Goal: Task Accomplishment & Management: Use online tool/utility

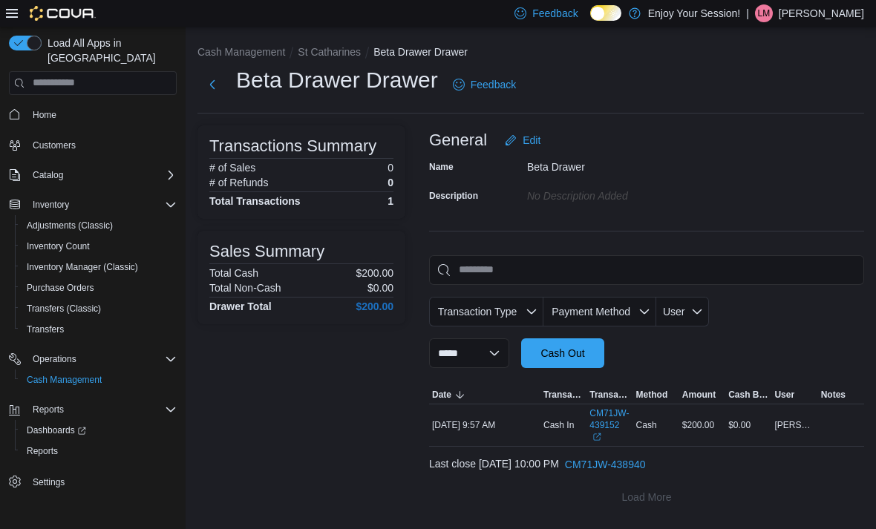
scroll to position [48, 0]
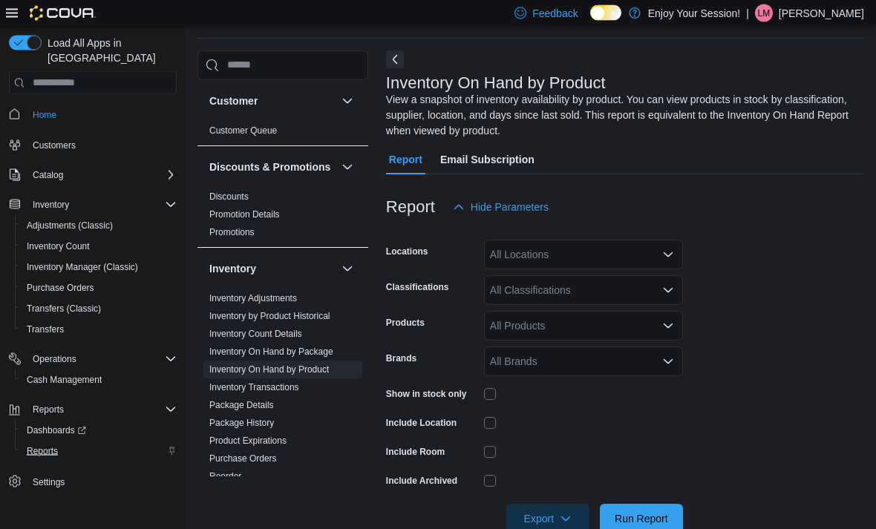
scroll to position [65, 0]
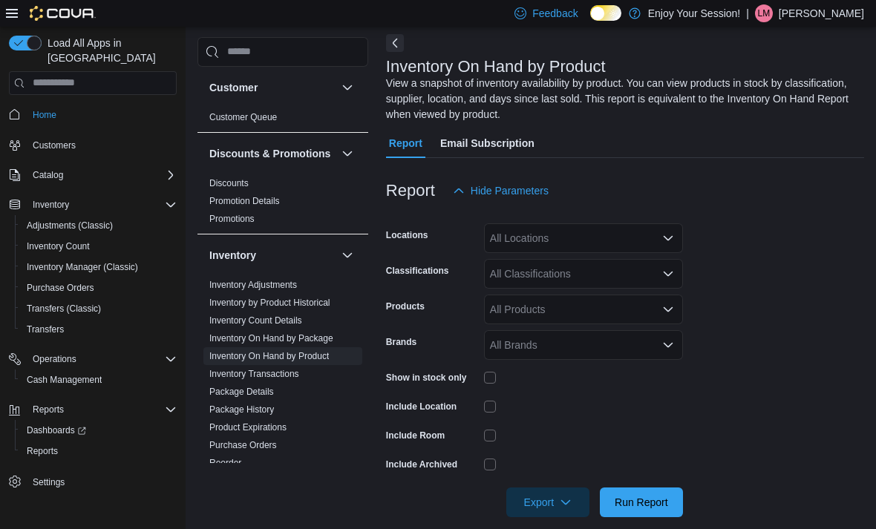
click at [594, 237] on div "All Locations" at bounding box center [583, 238] width 199 height 30
type input "***"
click at [553, 267] on span "St Catharines" at bounding box center [547, 265] width 63 height 15
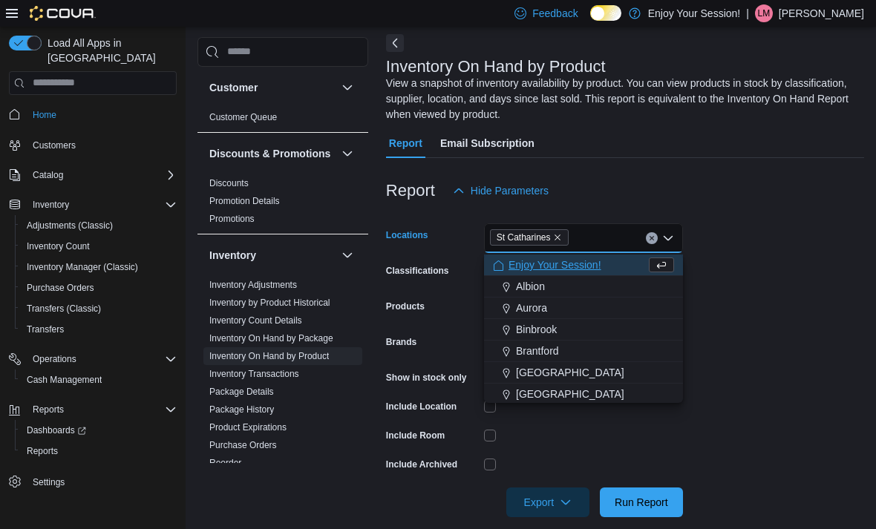
click at [761, 275] on form "Locations St Catharines Combo box. Selected. St Catharines. Press Backspace to …" at bounding box center [625, 362] width 478 height 312
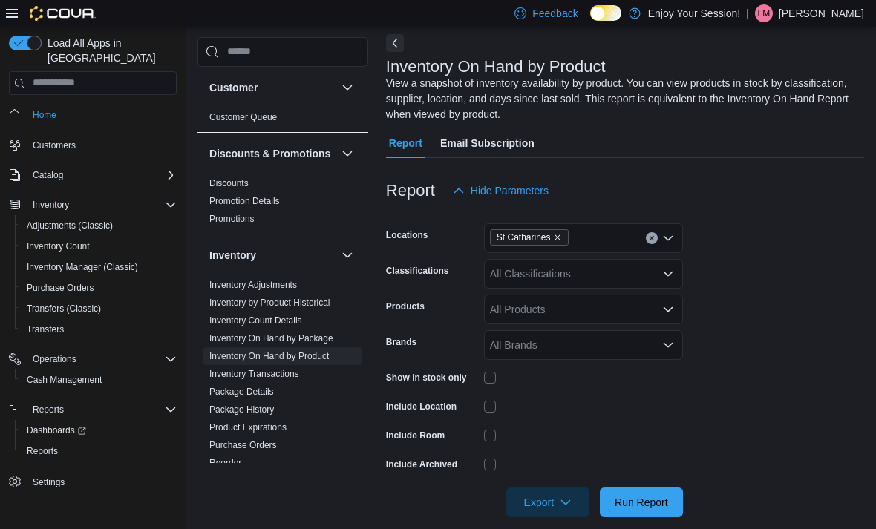
click at [580, 277] on div "All Classifications" at bounding box center [583, 274] width 199 height 30
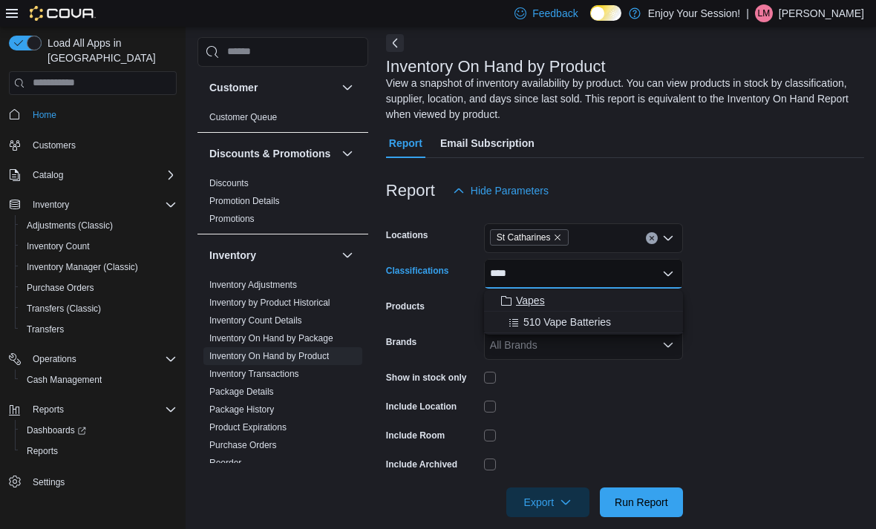
type input "****"
click at [567, 300] on div "Vapes" at bounding box center [583, 300] width 181 height 15
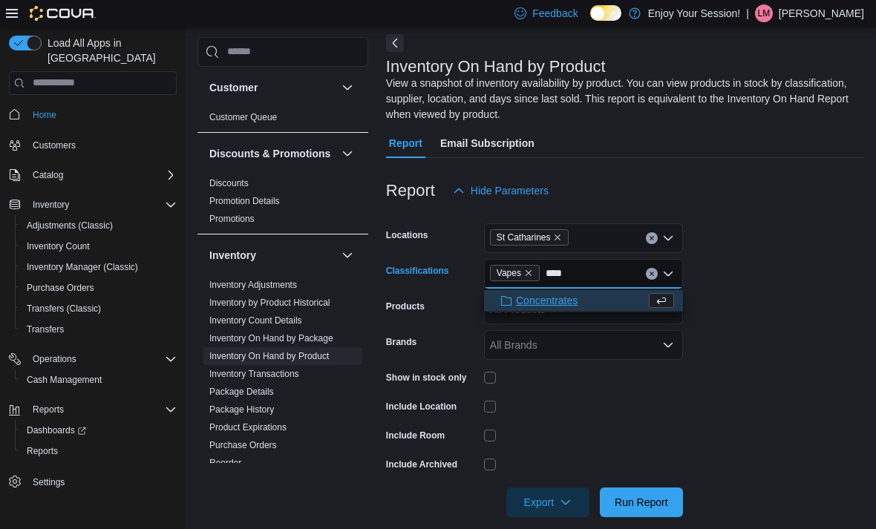
type input "****"
click at [570, 300] on span "Concentrates" at bounding box center [547, 300] width 62 height 15
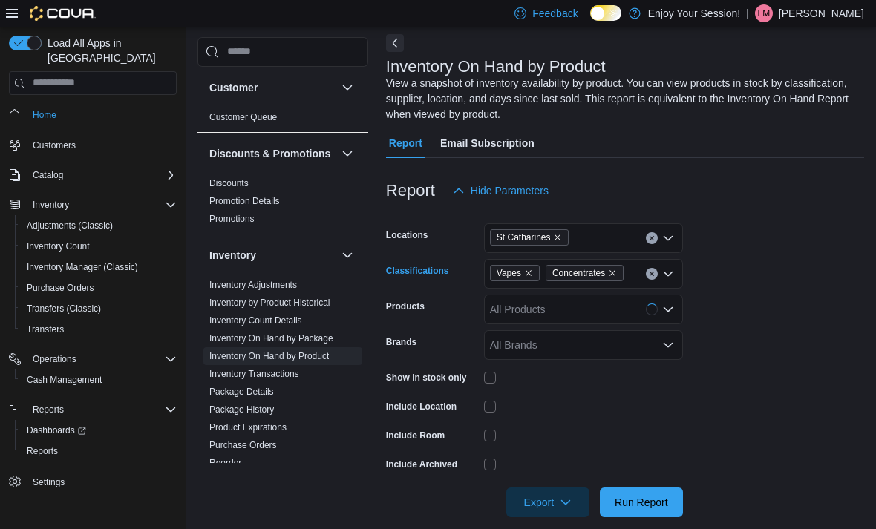
click at [767, 327] on form "Locations St Catharines Classifications Vapes Concentrates Combo box. Selected.…" at bounding box center [625, 362] width 478 height 312
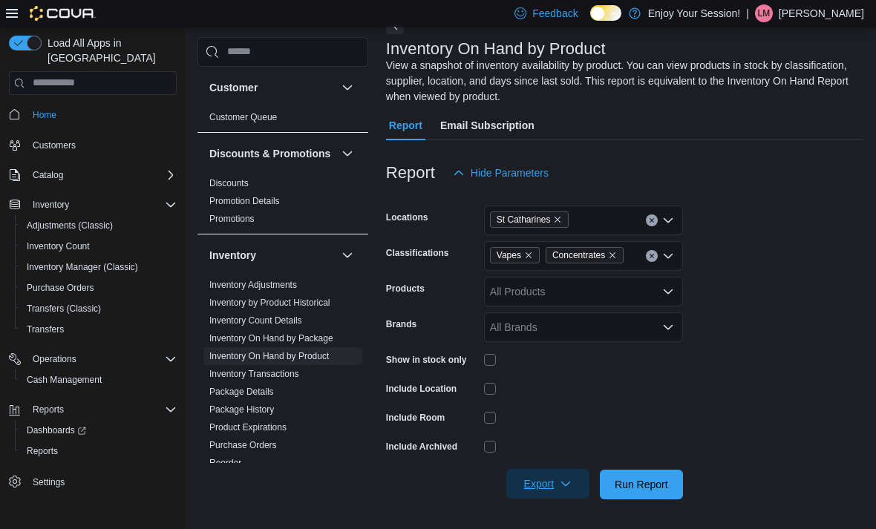
click at [552, 479] on span "Export" at bounding box center [547, 484] width 65 height 30
click at [635, 488] on span "Run Report" at bounding box center [641, 484] width 53 height 15
click at [552, 489] on span "Export" at bounding box center [547, 483] width 65 height 30
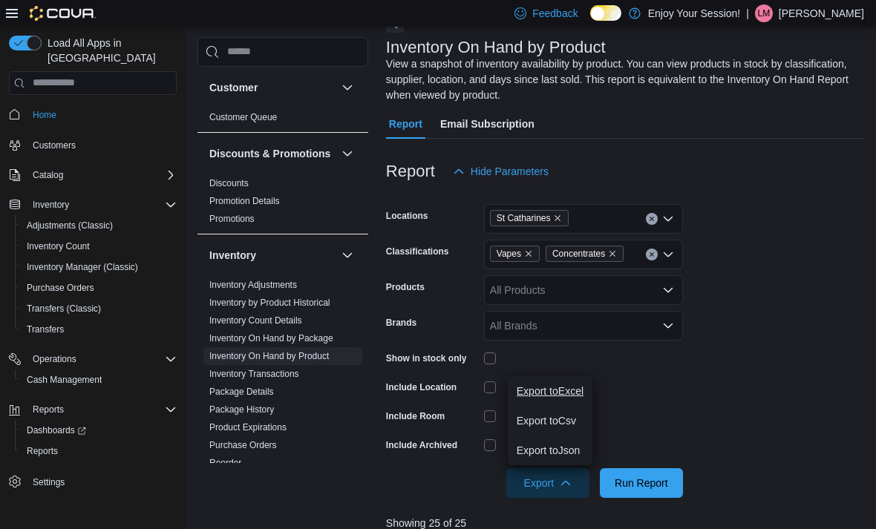
click at [578, 388] on span "Export to Excel" at bounding box center [550, 391] width 67 height 12
